Goal: Information Seeking & Learning: Learn about a topic

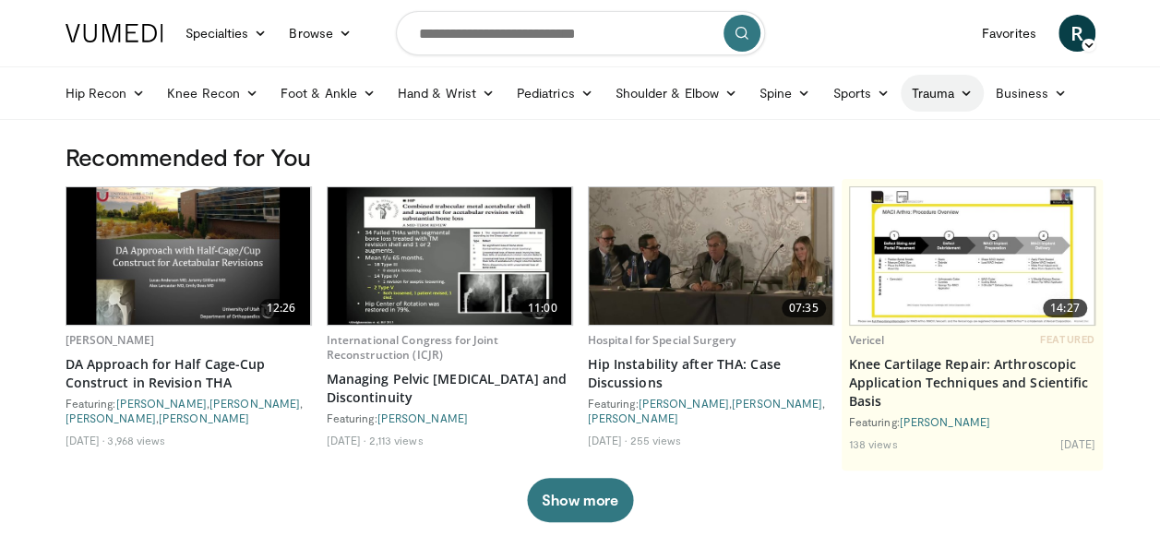
click at [935, 95] on link "Trauma" at bounding box center [943, 93] width 84 height 37
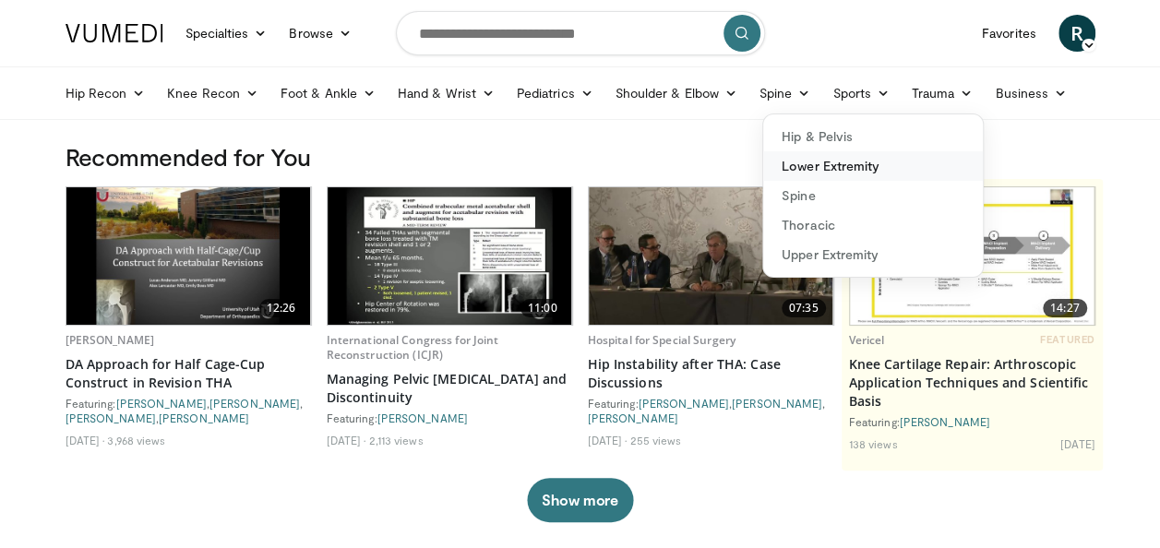
click at [807, 166] on link "Lower Extremity" at bounding box center [873, 166] width 220 height 30
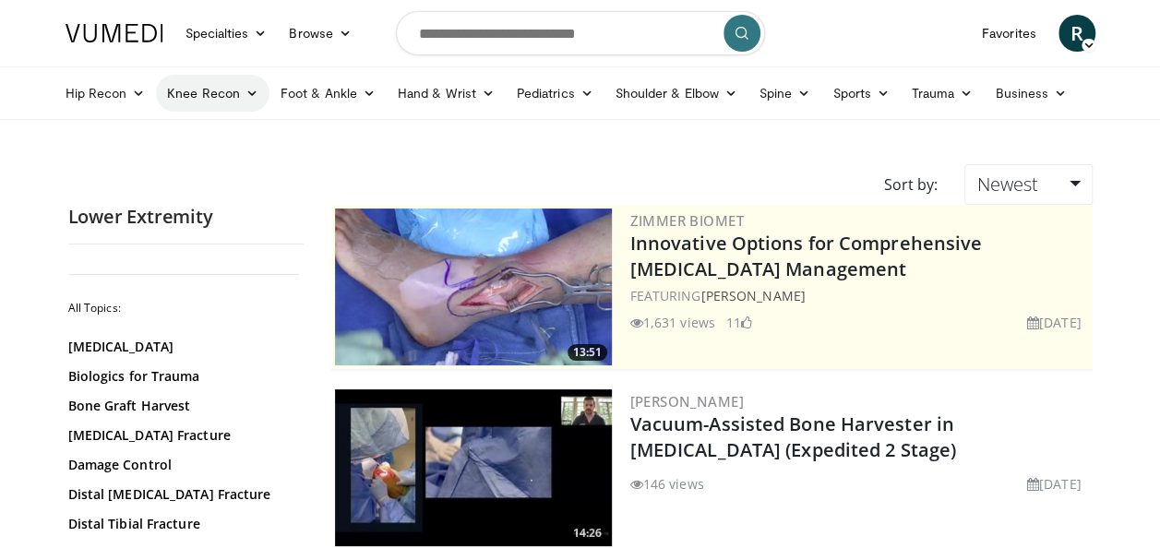
click at [181, 85] on link "Knee Recon" at bounding box center [212, 93] width 113 height 37
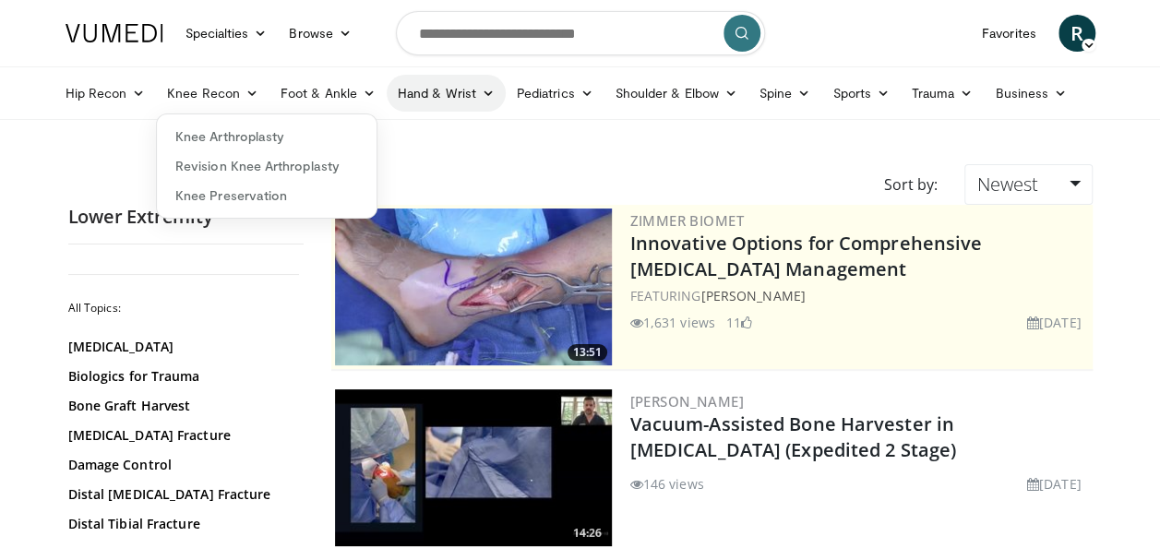
click at [454, 90] on link "Hand & Wrist" at bounding box center [446, 93] width 119 height 37
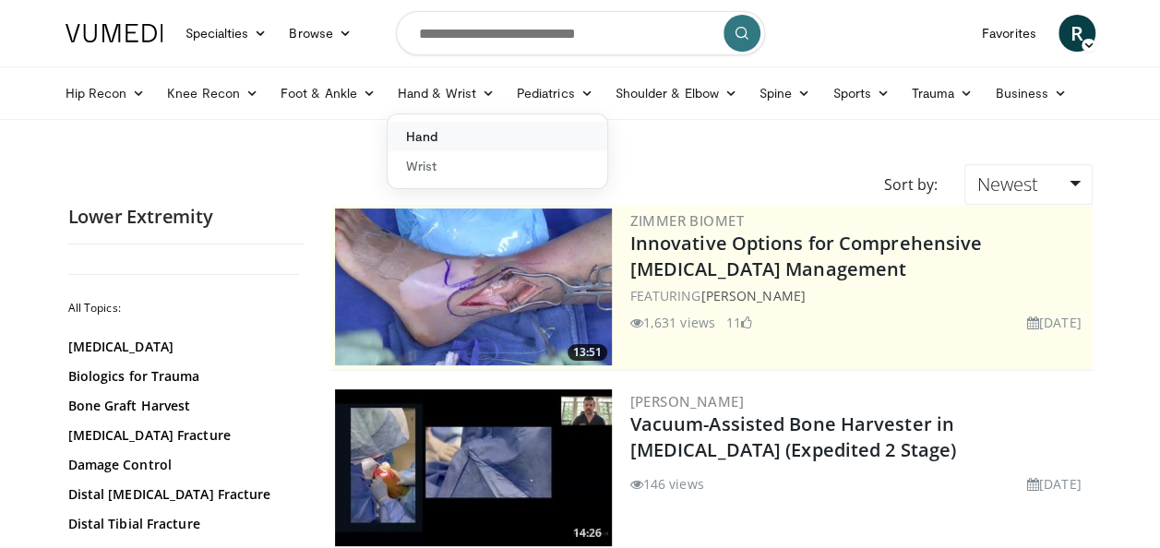
click at [417, 142] on link "Hand" at bounding box center [498, 137] width 220 height 30
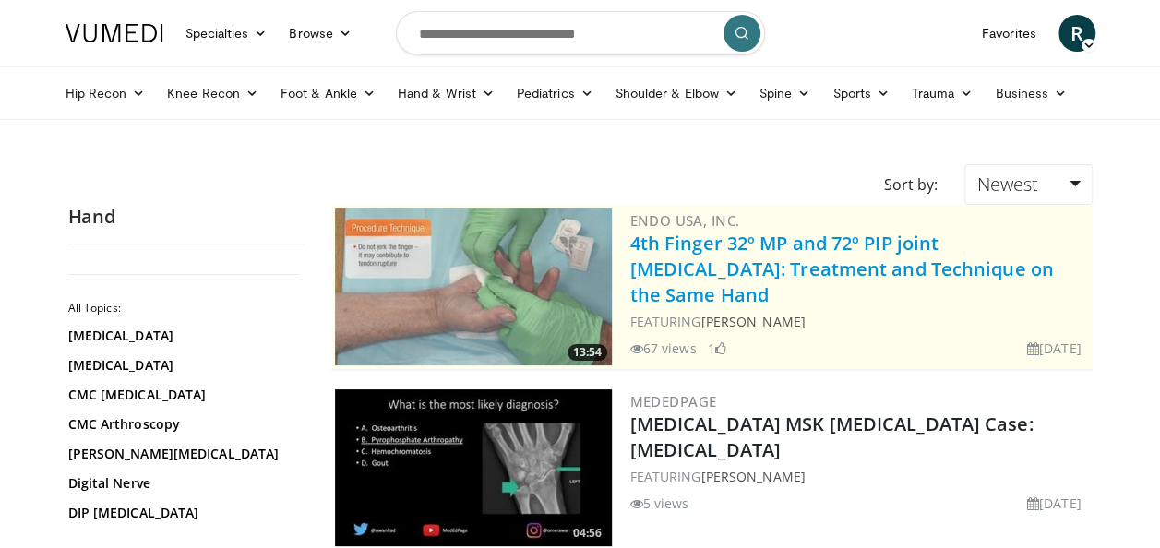
click at [776, 251] on link "4th Finger 32º MP and 72º PIP joint contractures: Treatment and Technique on th…" at bounding box center [842, 269] width 424 height 77
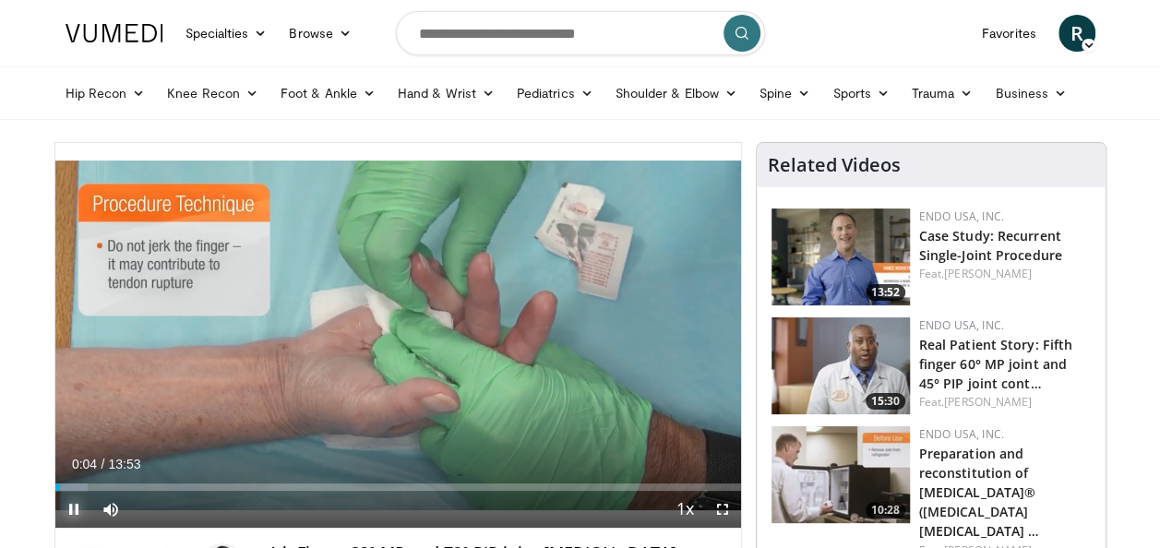
click at [68, 516] on span "Video Player" at bounding box center [73, 509] width 37 height 37
click at [77, 500] on span "Video Player" at bounding box center [73, 509] width 37 height 37
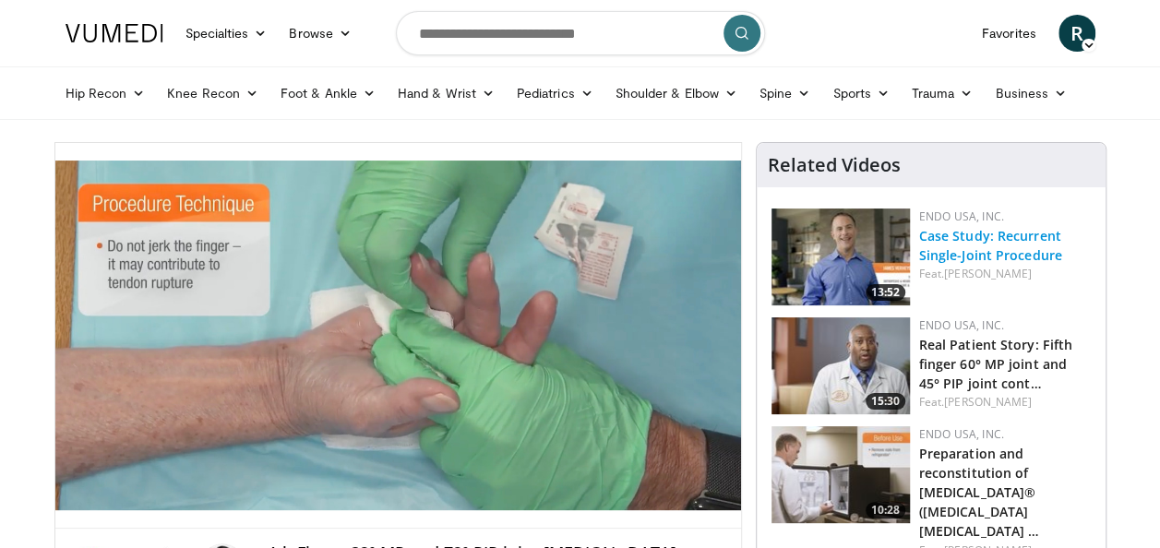
click at [1019, 235] on link "Case Study: Recurrent Single-Joint Procedure" at bounding box center [990, 245] width 143 height 37
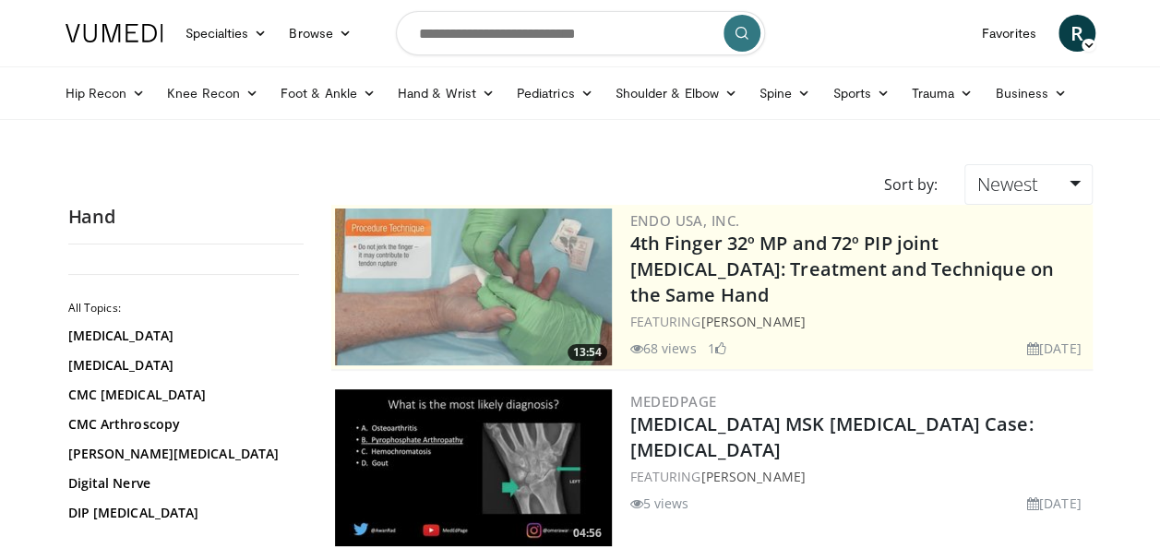
click at [479, 258] on img at bounding box center [473, 287] width 277 height 157
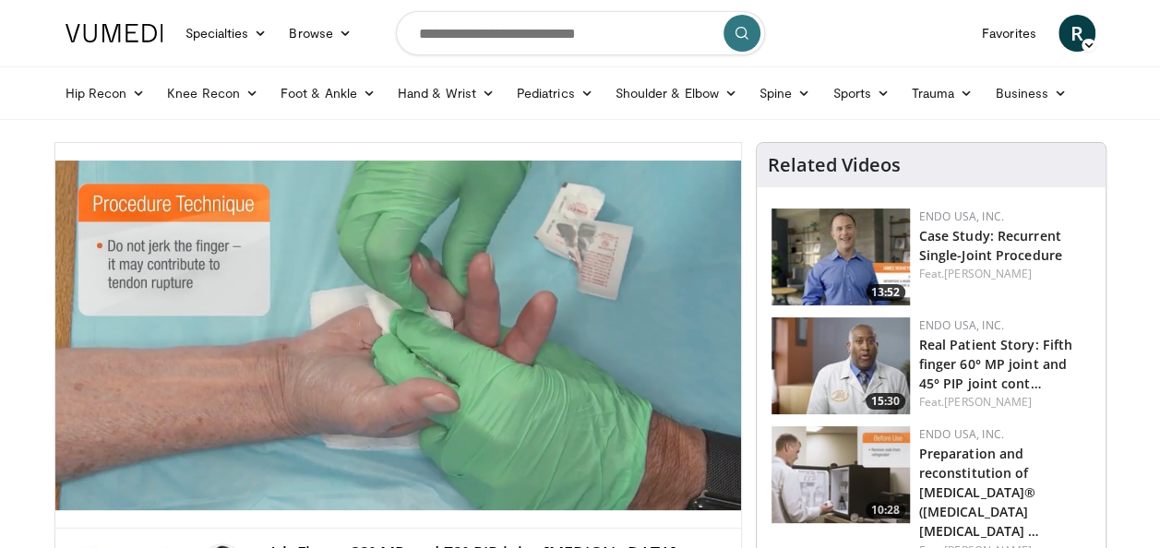
click at [838, 235] on img at bounding box center [840, 257] width 138 height 97
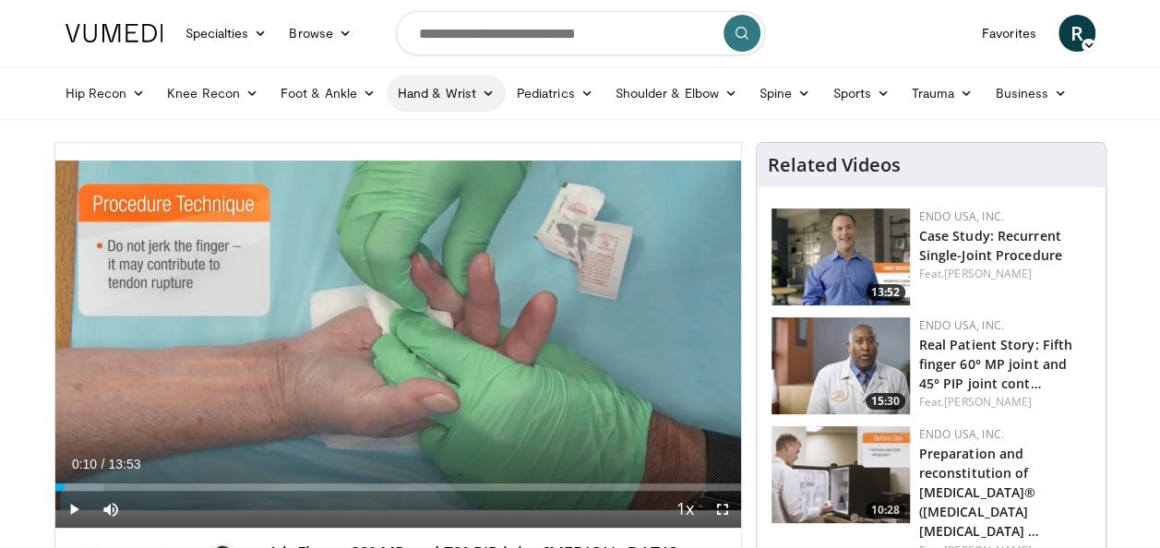
click at [438, 99] on link "Hand & Wrist" at bounding box center [446, 93] width 119 height 37
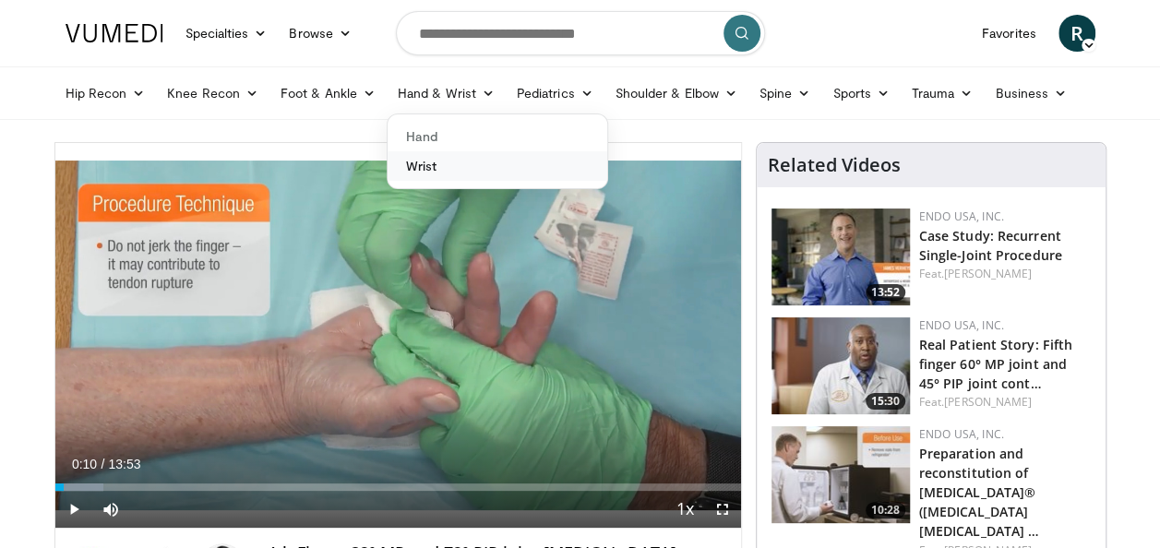
click at [423, 164] on link "Wrist" at bounding box center [498, 166] width 220 height 30
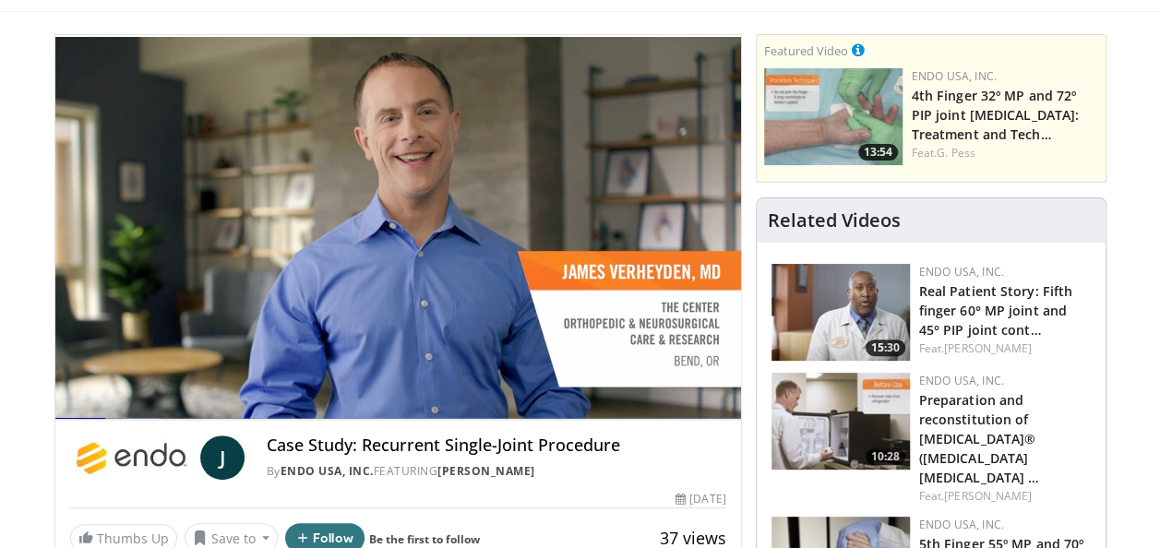
scroll to position [114, 0]
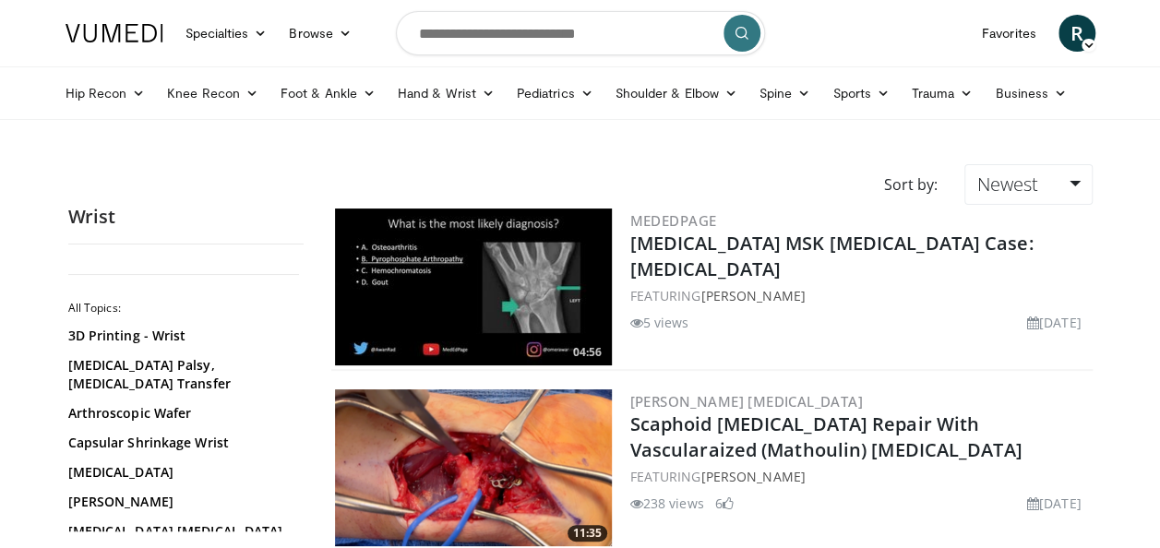
click at [526, 423] on img at bounding box center [473, 467] width 277 height 157
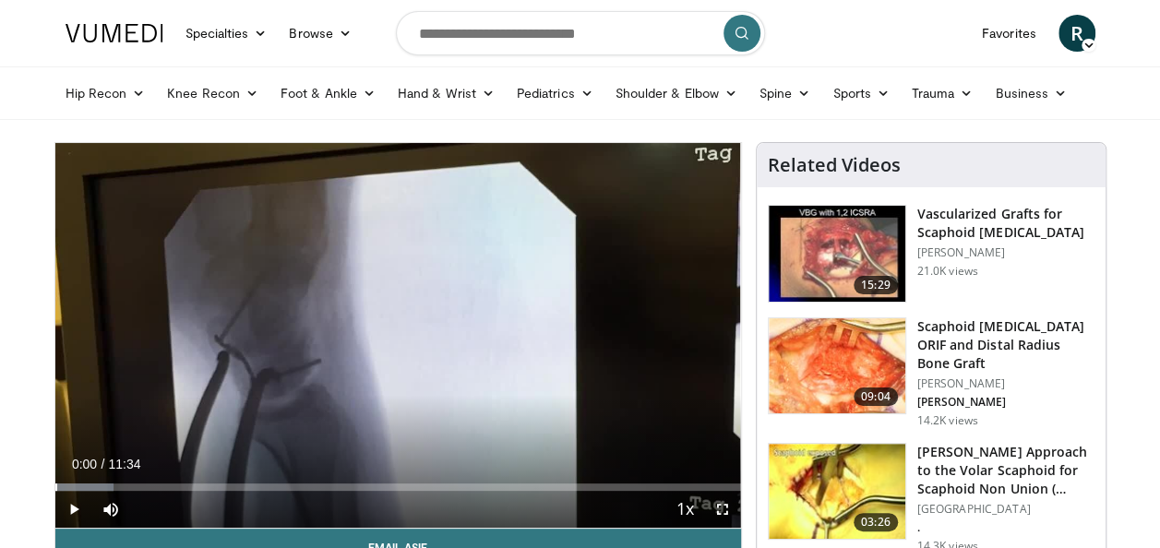
drag, startPoint x: 66, startPoint y: 485, endPoint x: 43, endPoint y: 483, distance: 23.2
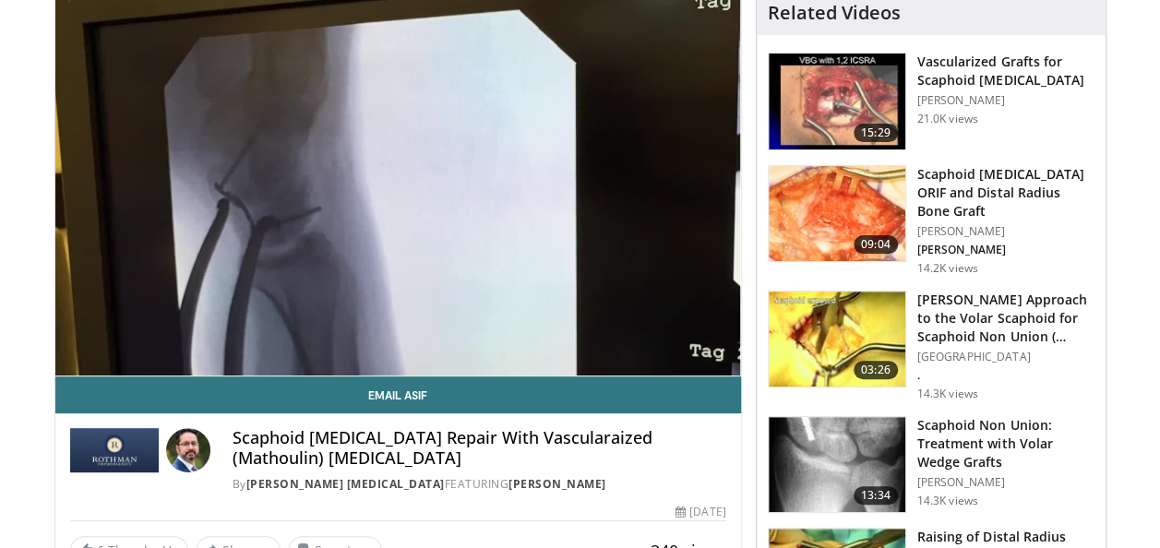
scroll to position [166, 0]
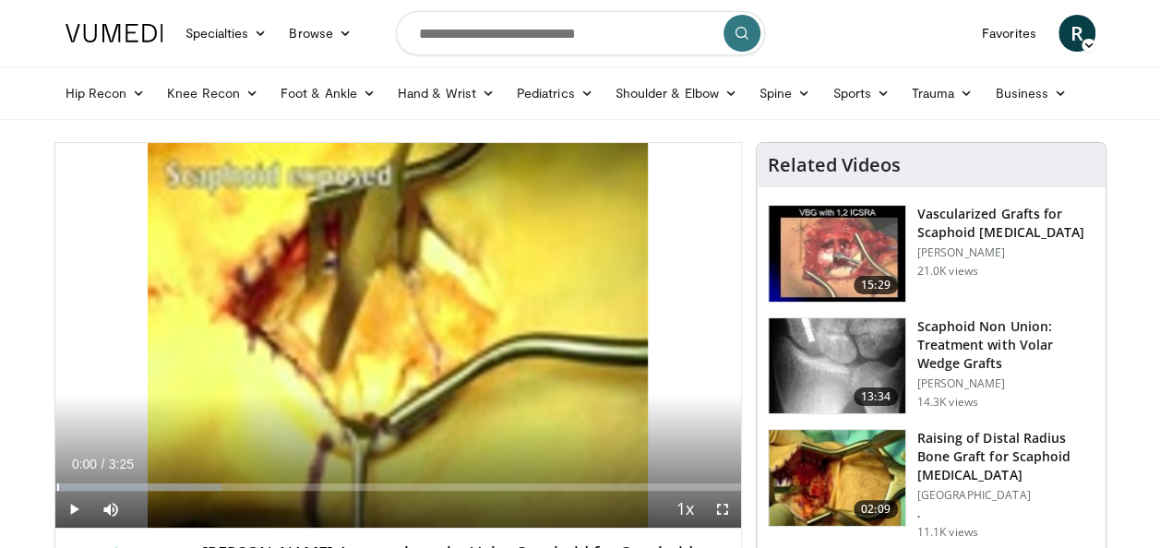
drag, startPoint x: 76, startPoint y: 485, endPoint x: 48, endPoint y: 486, distance: 27.7
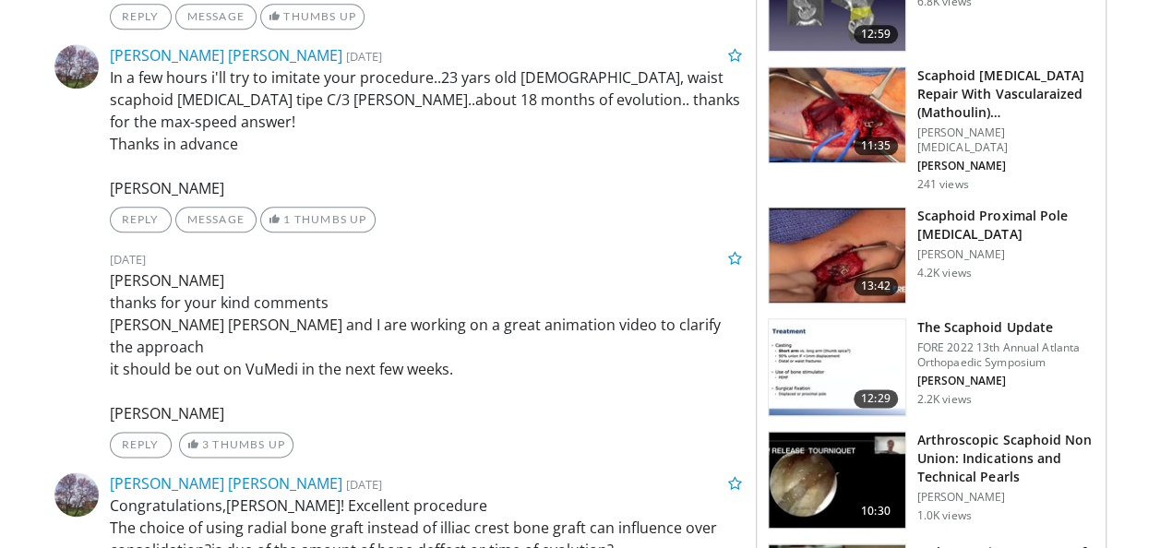
scroll to position [1054, 0]
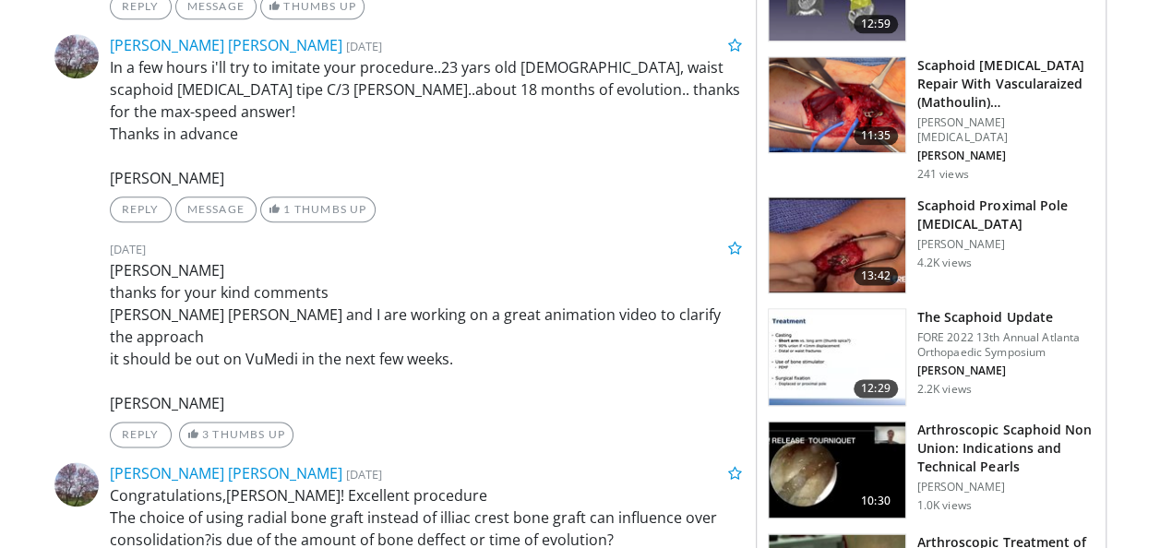
click at [837, 309] on img at bounding box center [837, 357] width 137 height 96
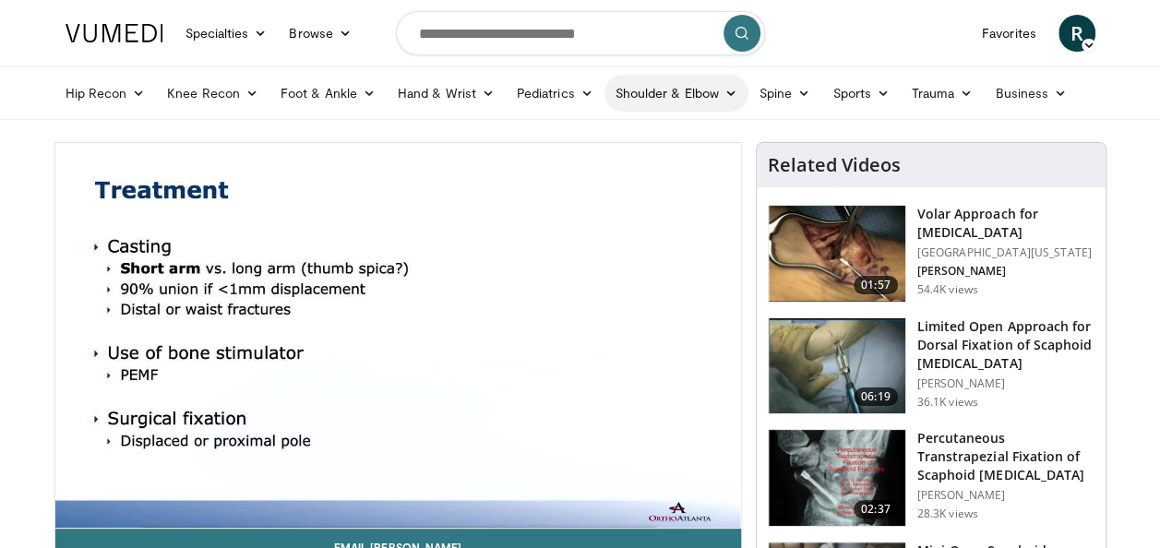
click at [645, 107] on link "Shoulder & Elbow" at bounding box center [676, 93] width 144 height 37
click at [562, 162] on link "Shoulder" at bounding box center [638, 166] width 220 height 30
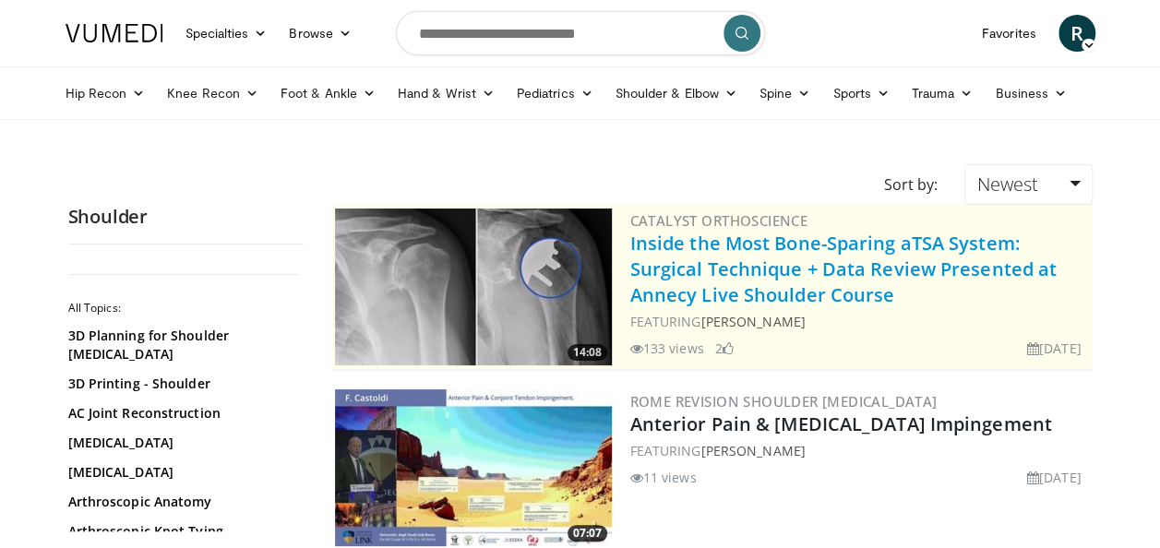
click at [730, 252] on link "Inside the Most Bone-Sparing aTSA System: Surgical Technique + Data Review Pres…" at bounding box center [843, 269] width 427 height 77
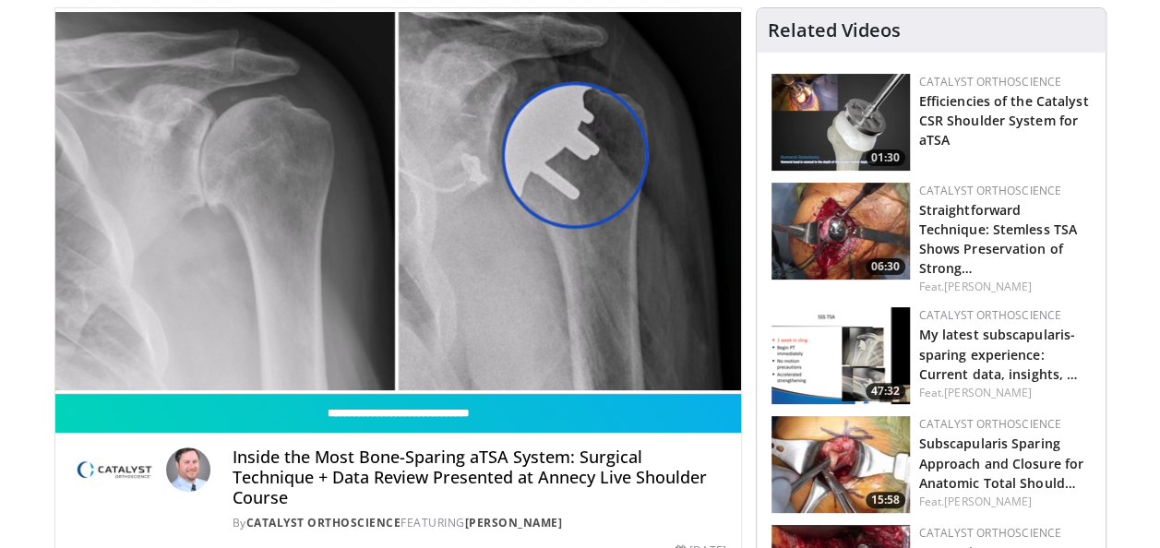
scroll to position [155, 0]
